Goal: Use online tool/utility: Utilize a website feature to perform a specific function

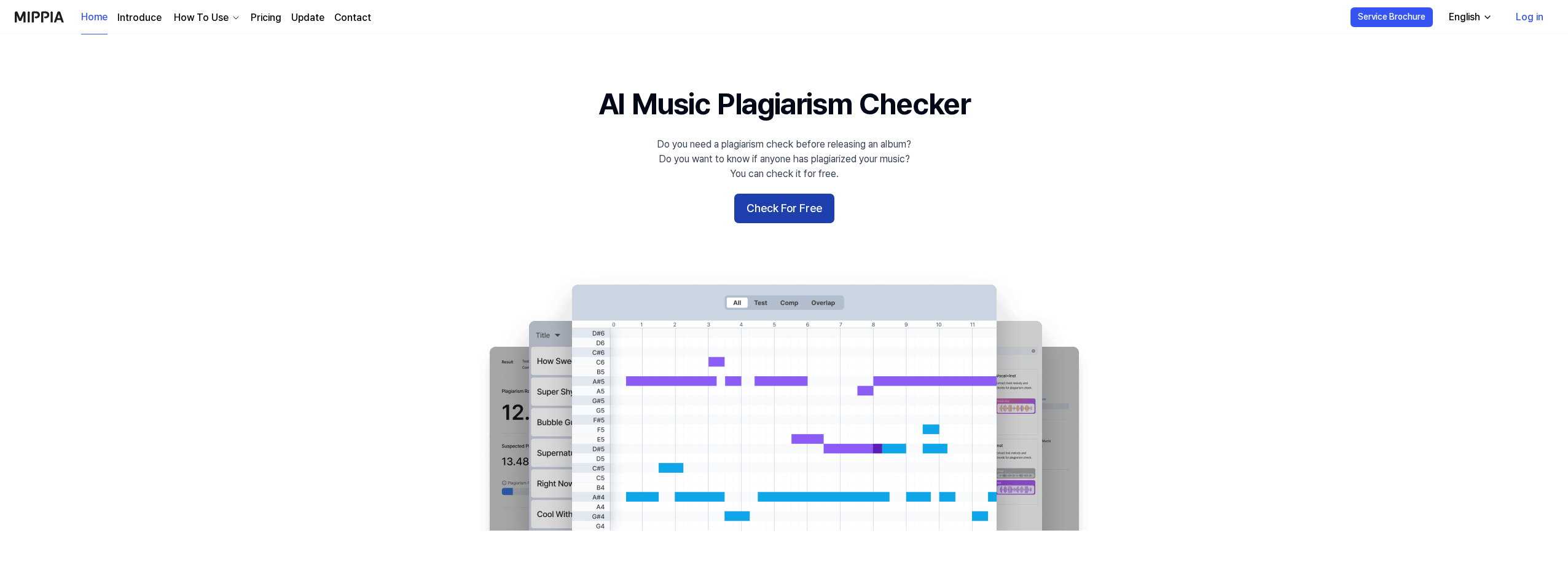
click at [767, 212] on button "Check For Free" at bounding box center [785, 208] width 100 height 29
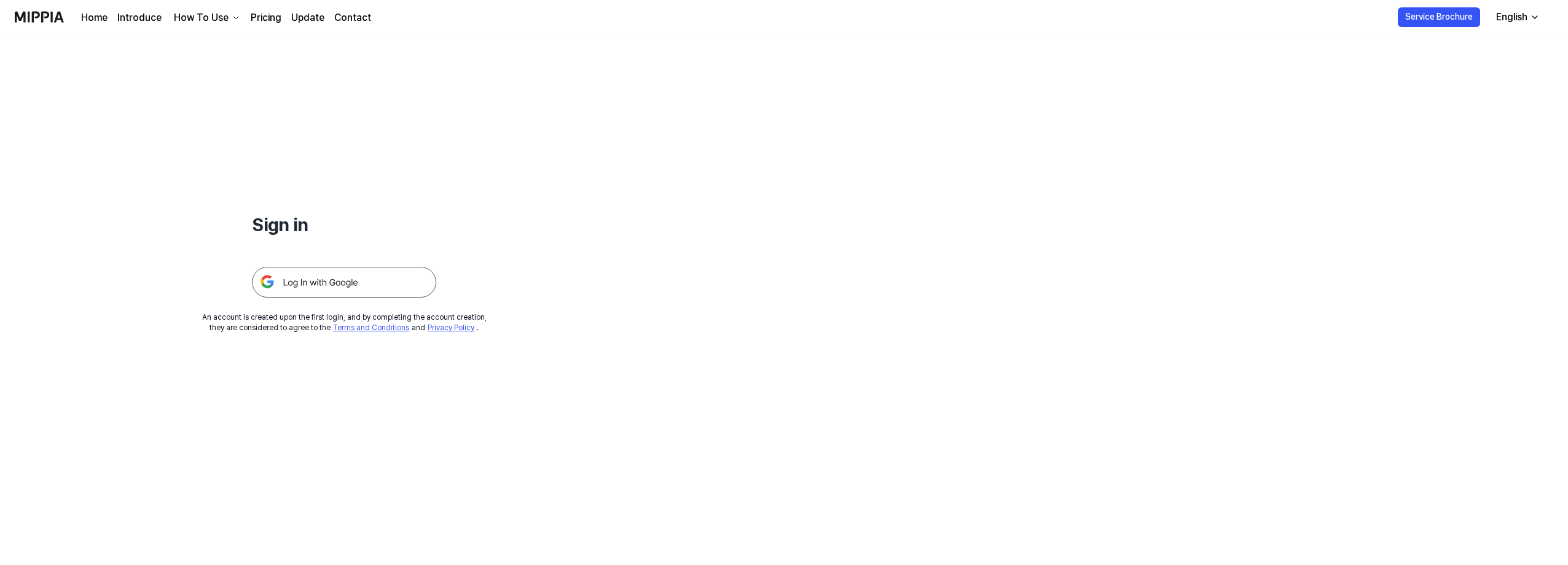
click at [307, 290] on img at bounding box center [344, 282] width 184 height 31
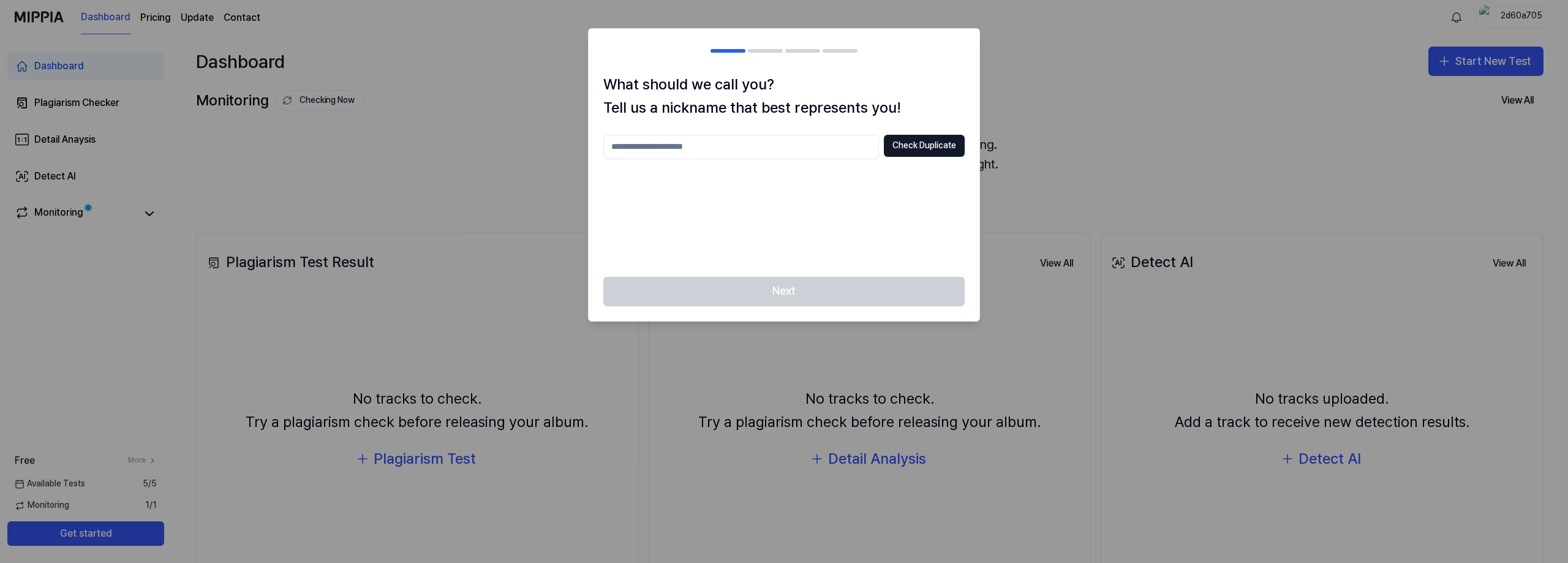
click at [702, 155] on input "text" at bounding box center [741, 147] width 276 height 24
type input "***"
click at [920, 131] on div "What should we call you? Tell us a nickname that best represents you! *** Check…" at bounding box center [784, 174] width 391 height 204
click at [919, 143] on button "Check Duplicate" at bounding box center [924, 146] width 81 height 22
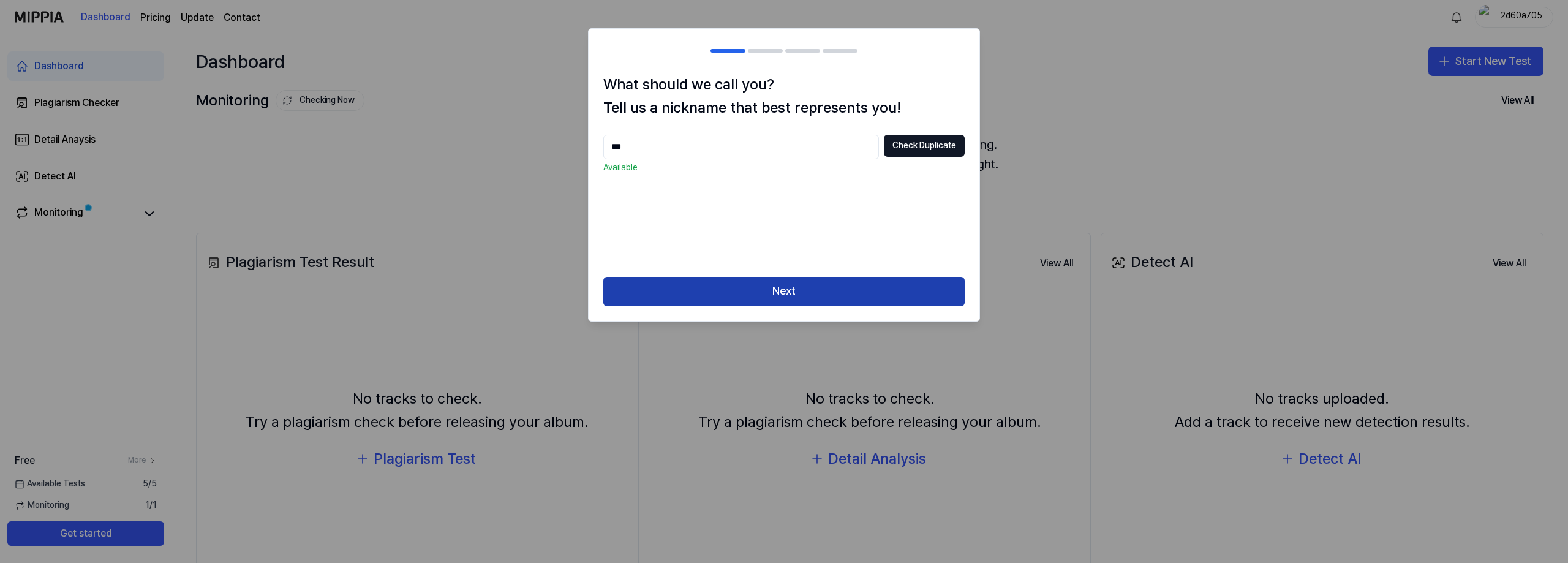
click at [862, 287] on button "Next" at bounding box center [783, 291] width 361 height 29
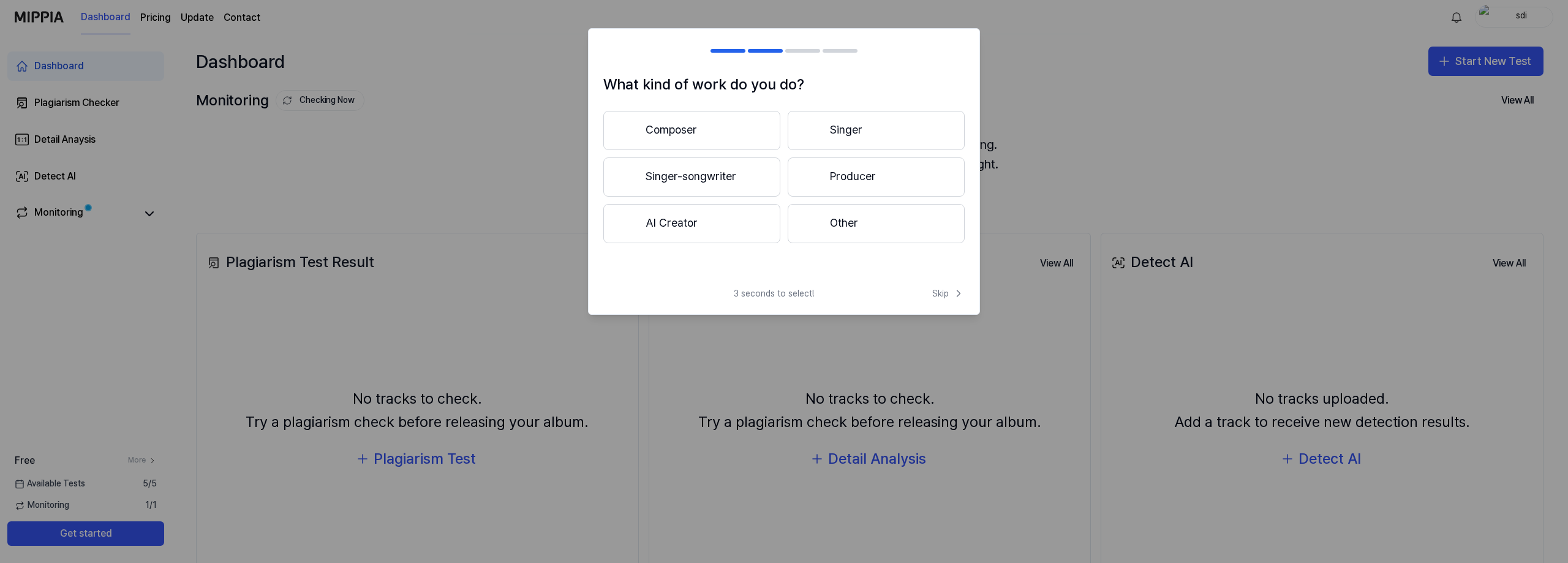
click at [862, 126] on button "Singer" at bounding box center [877, 130] width 177 height 39
click at [722, 192] on button "Less than 3 years" at bounding box center [691, 178] width 177 height 40
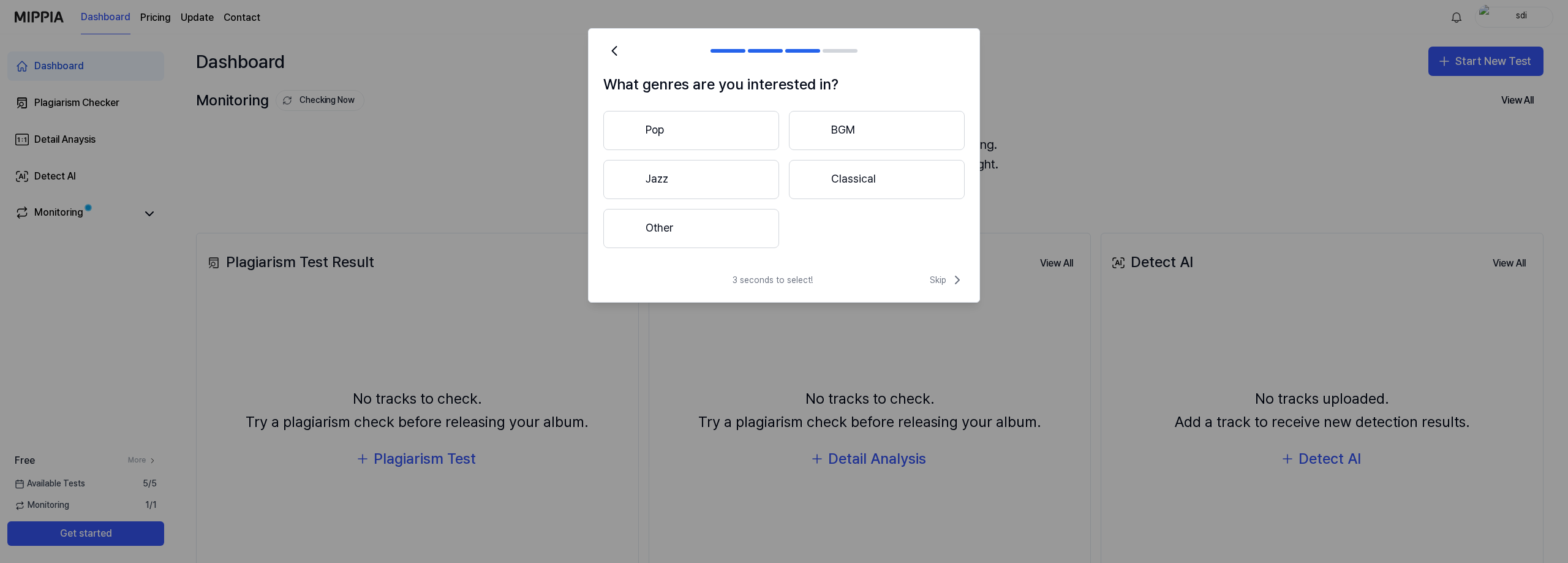
click at [756, 187] on button "Jazz" at bounding box center [691, 179] width 176 height 39
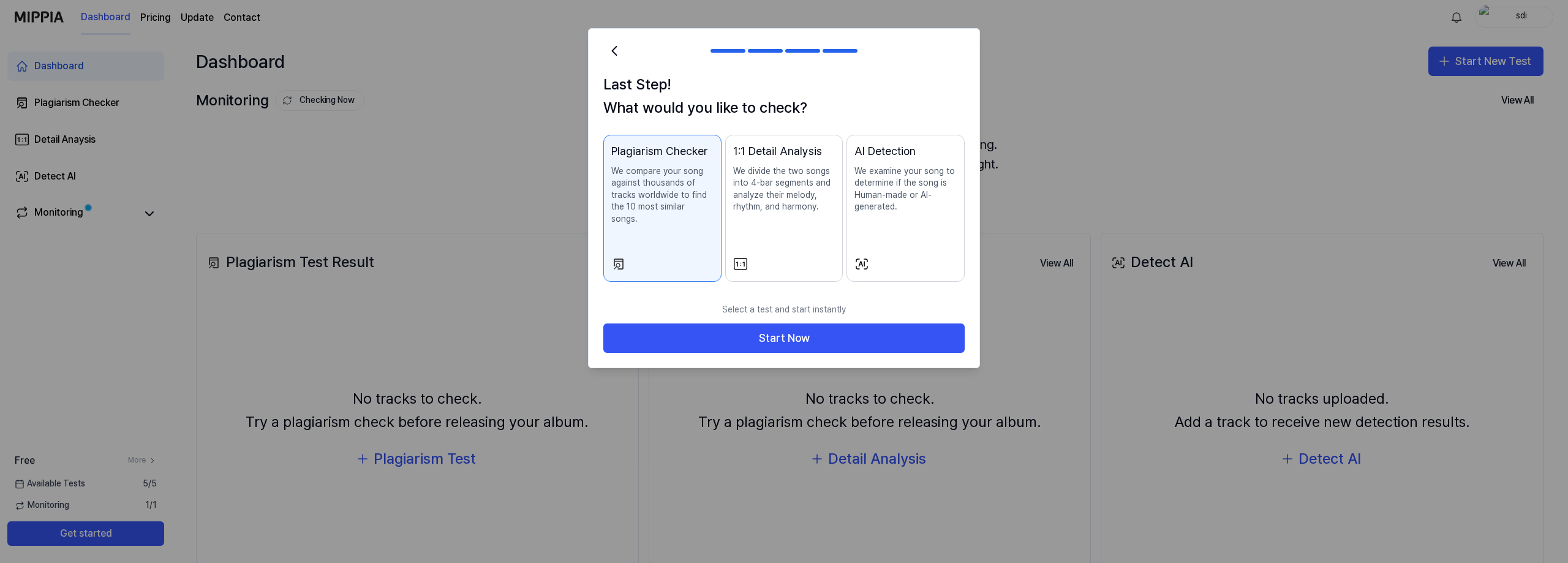
click at [804, 214] on div "1:1 Detail Analysis We divide the two songs into 4-bar segments and analyze the…" at bounding box center [784, 190] width 103 height 95
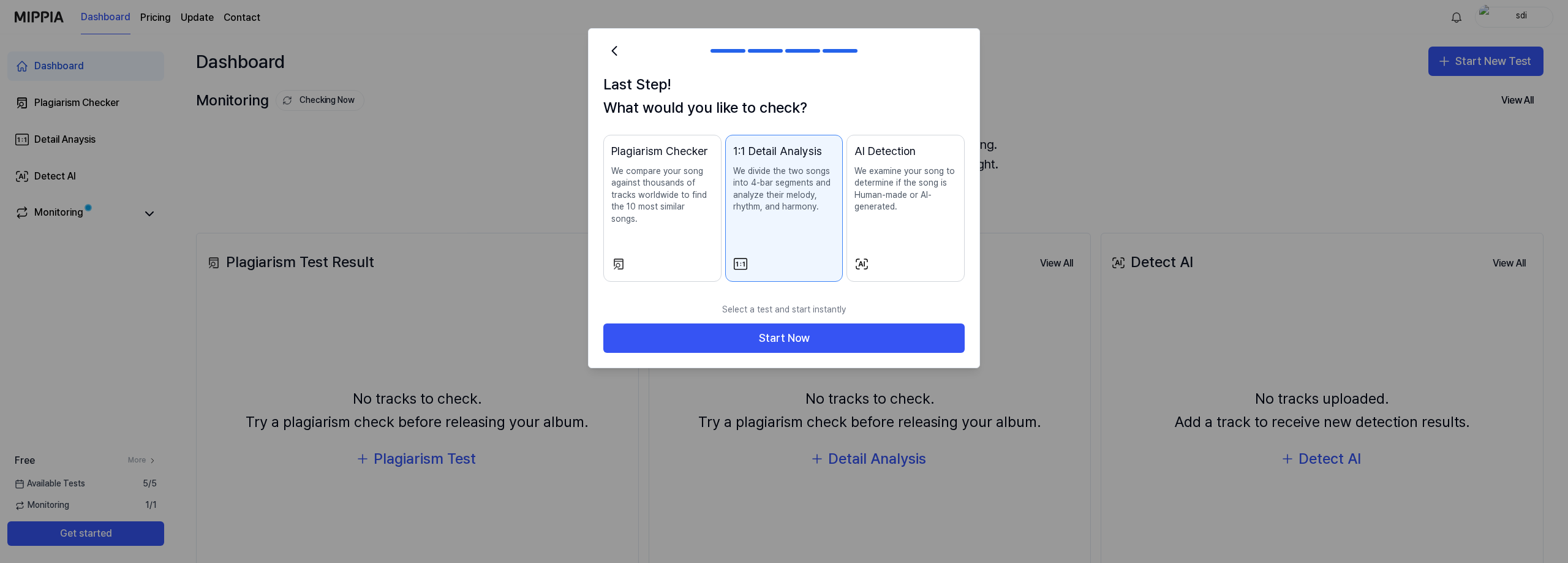
click at [656, 229] on div "Plagiarism Checker We compare your song against thousands of tracks worldwide t…" at bounding box center [662, 196] width 103 height 108
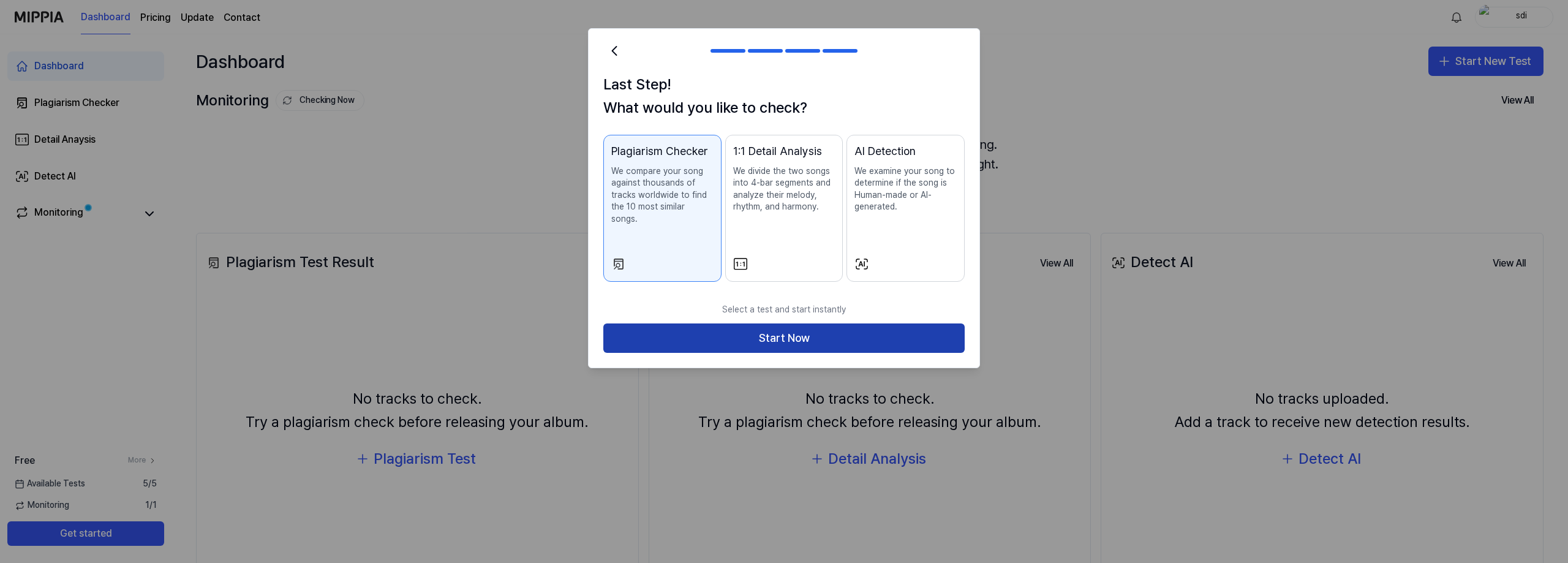
click at [711, 335] on button "Start Now" at bounding box center [783, 338] width 361 height 29
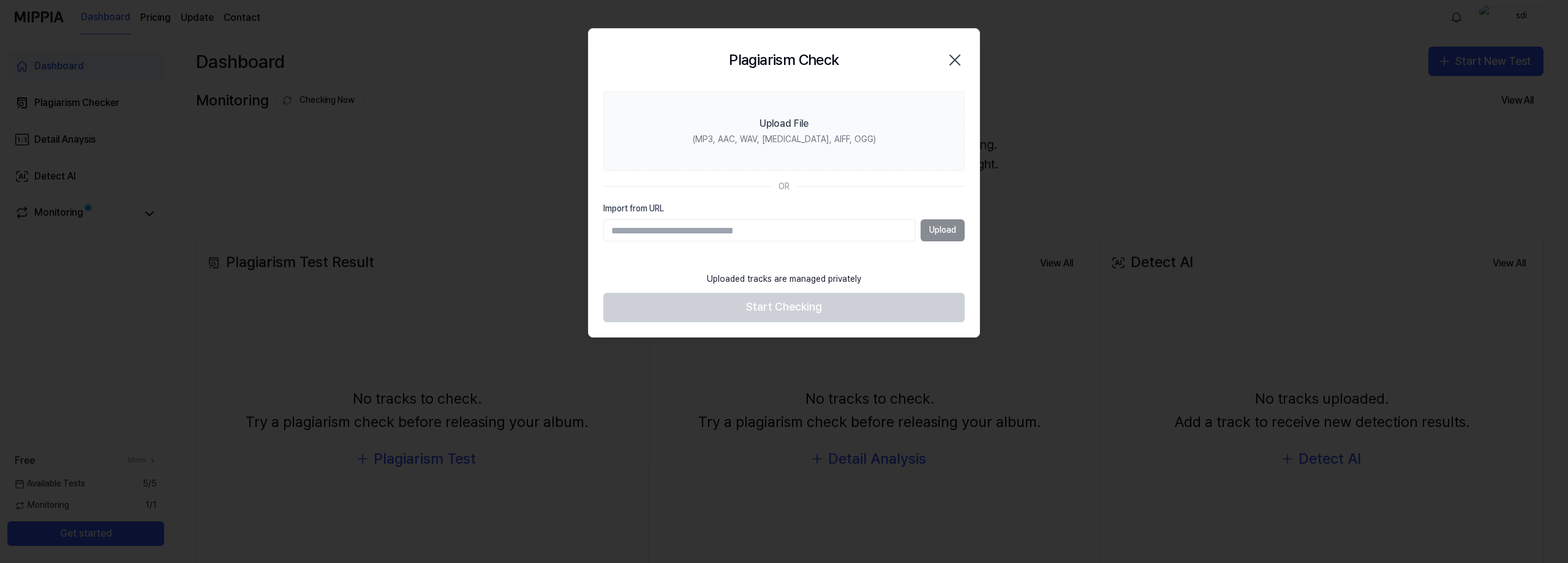
click at [710, 235] on input "Import from URL" at bounding box center [759, 230] width 313 height 22
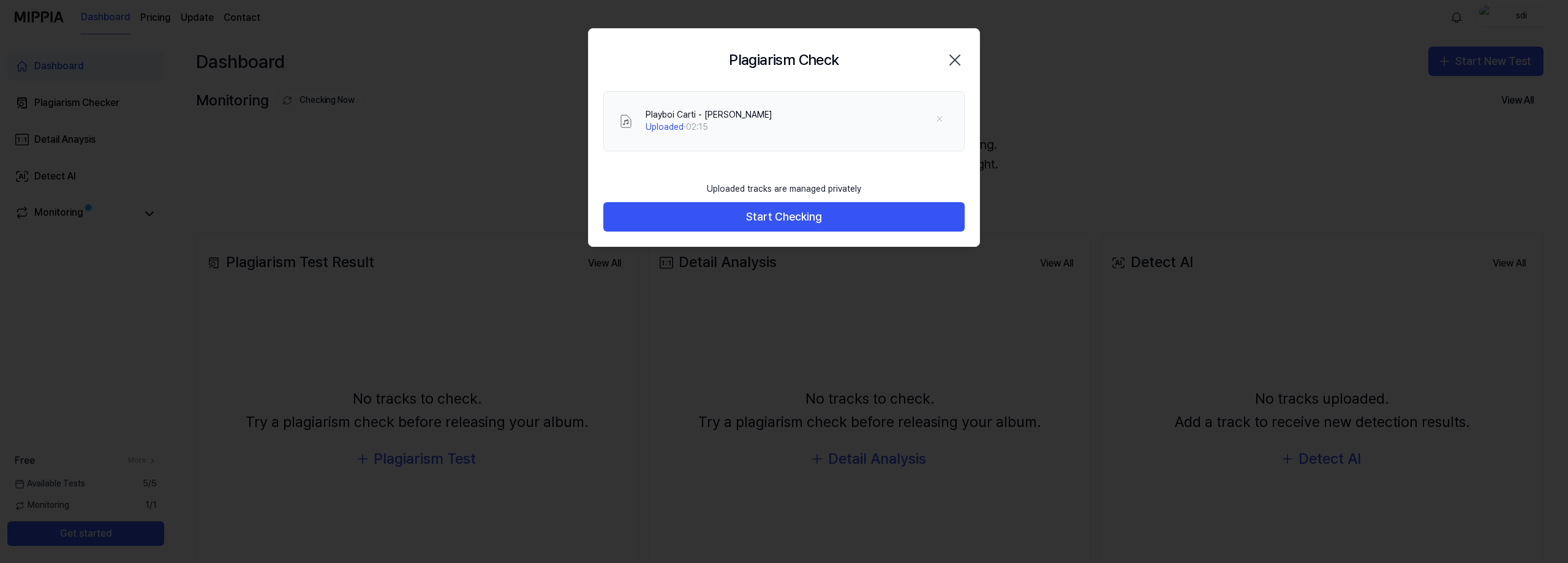
click at [894, 178] on footer "Uploaded tracks are managed privately Start Checking" at bounding box center [783, 204] width 361 height 57
click at [843, 216] on button "Start Checking" at bounding box center [783, 216] width 361 height 29
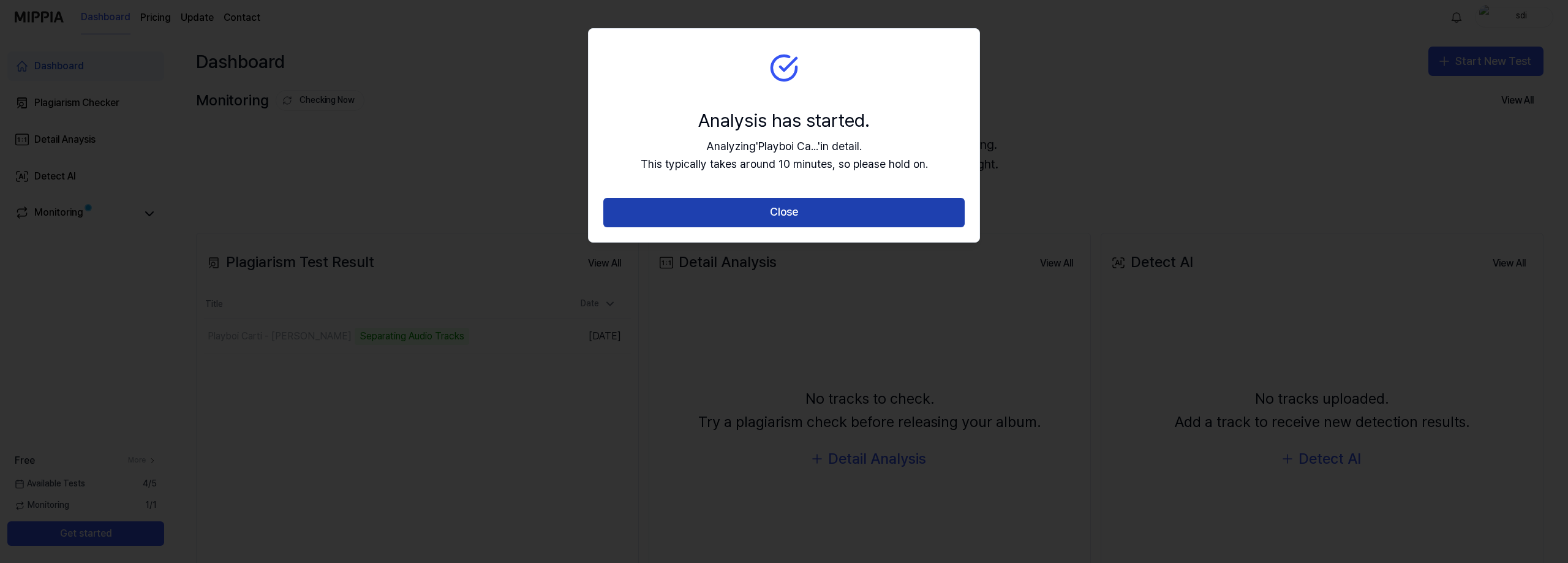
click at [799, 202] on button "Close" at bounding box center [783, 212] width 361 height 29
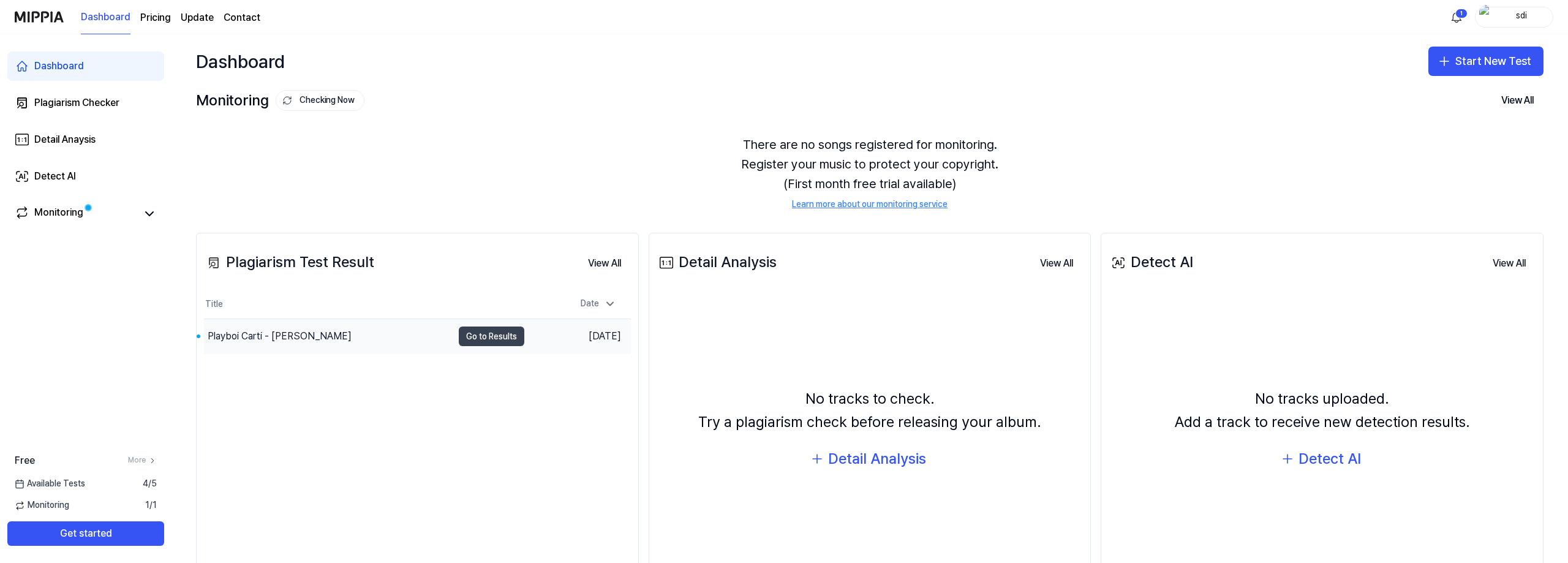
click at [472, 336] on button "Go to Results" at bounding box center [491, 336] width 66 height 20
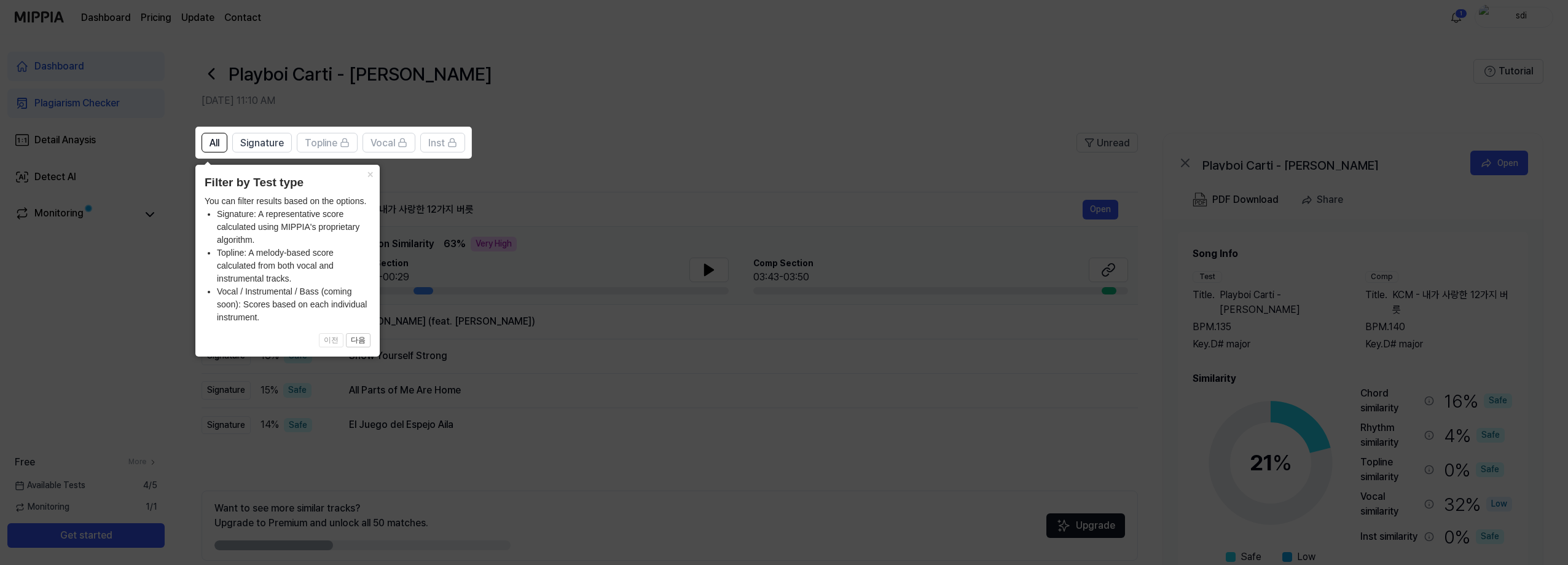
click at [428, 441] on icon at bounding box center [787, 282] width 1573 height 565
